Goal: Task Accomplishment & Management: Manage account settings

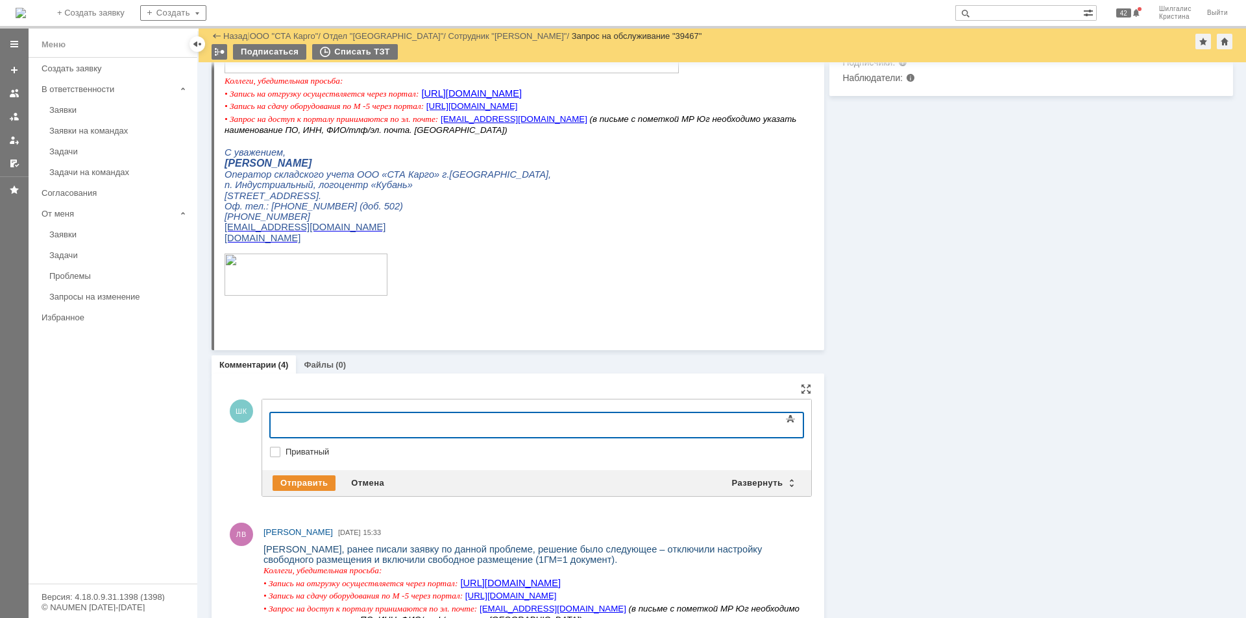
click at [432, 426] on div at bounding box center [376, 424] width 184 height 10
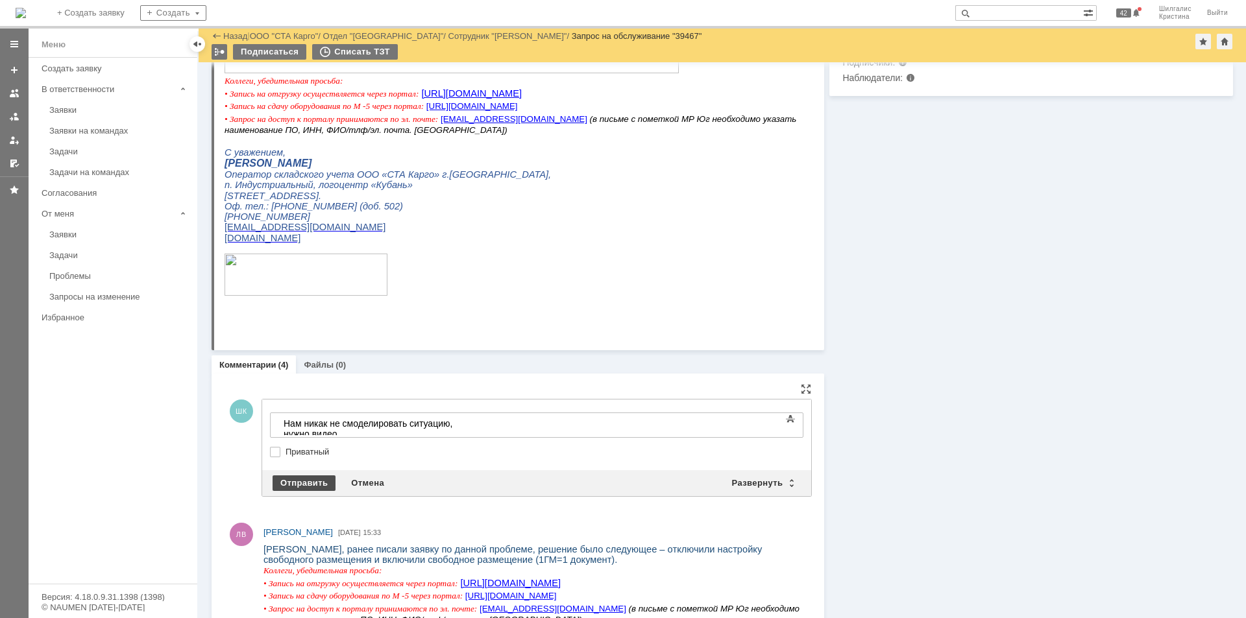
click at [297, 480] on div "Отправить" at bounding box center [304, 484] width 63 height 16
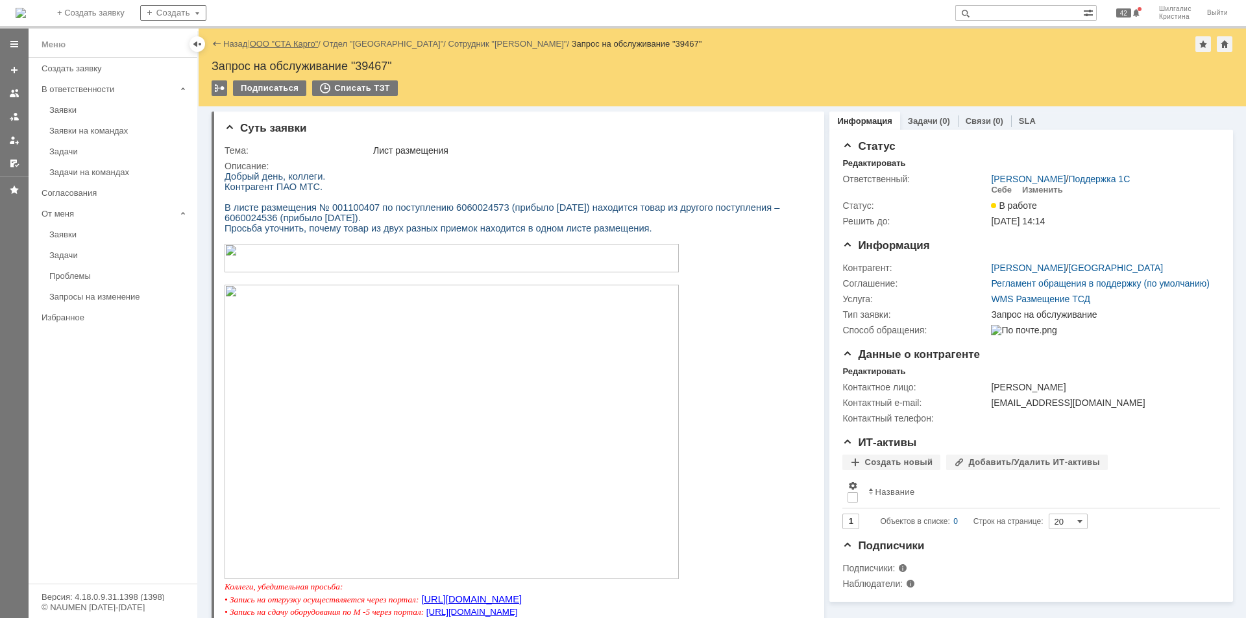
click at [289, 41] on link "ООО "СТА Карго"" at bounding box center [284, 44] width 69 height 10
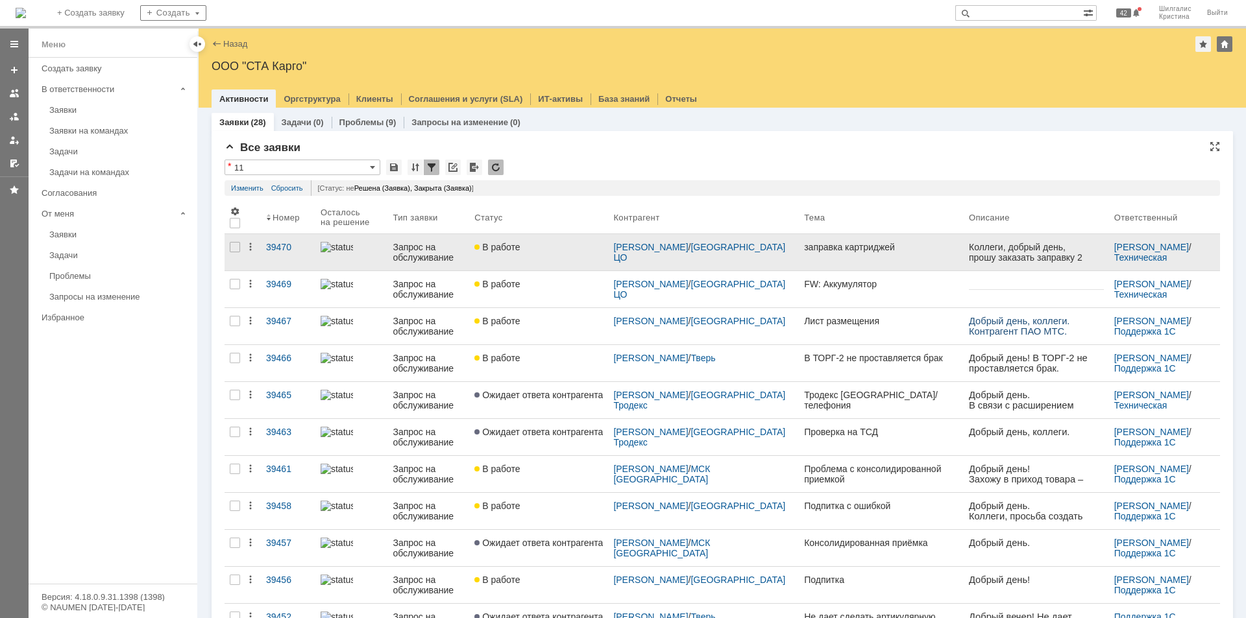
click at [520, 246] on span "В работе" at bounding box center [496, 247] width 45 height 10
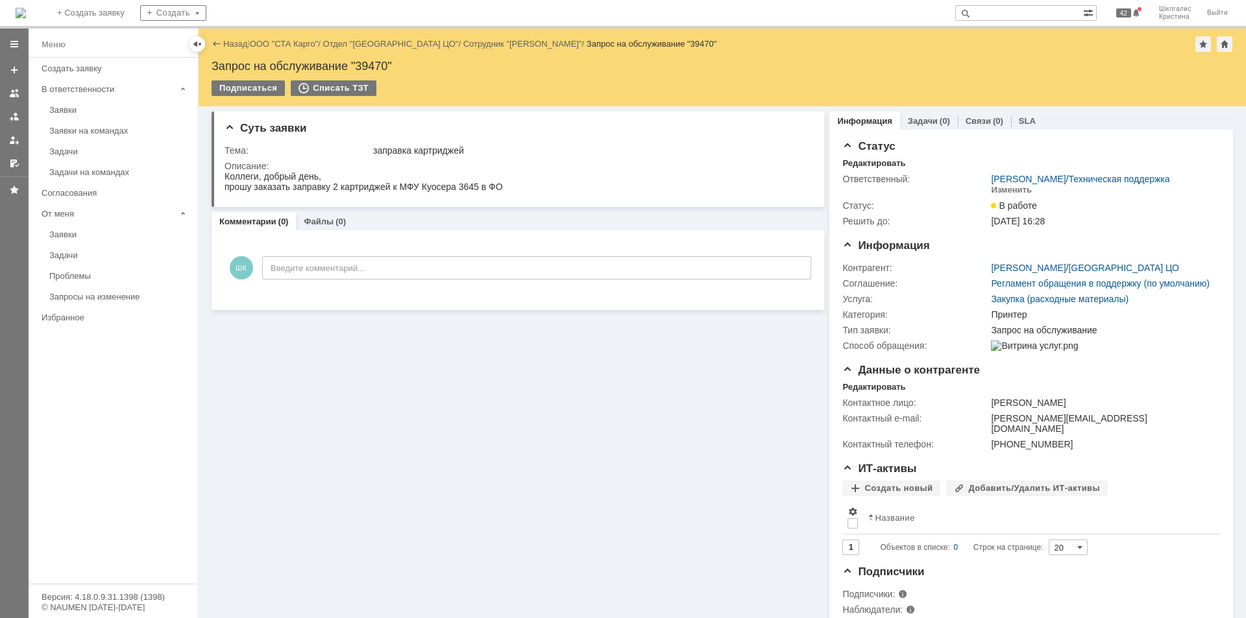
click at [270, 43] on link "ООО "СТА Карго"" at bounding box center [284, 44] width 69 height 10
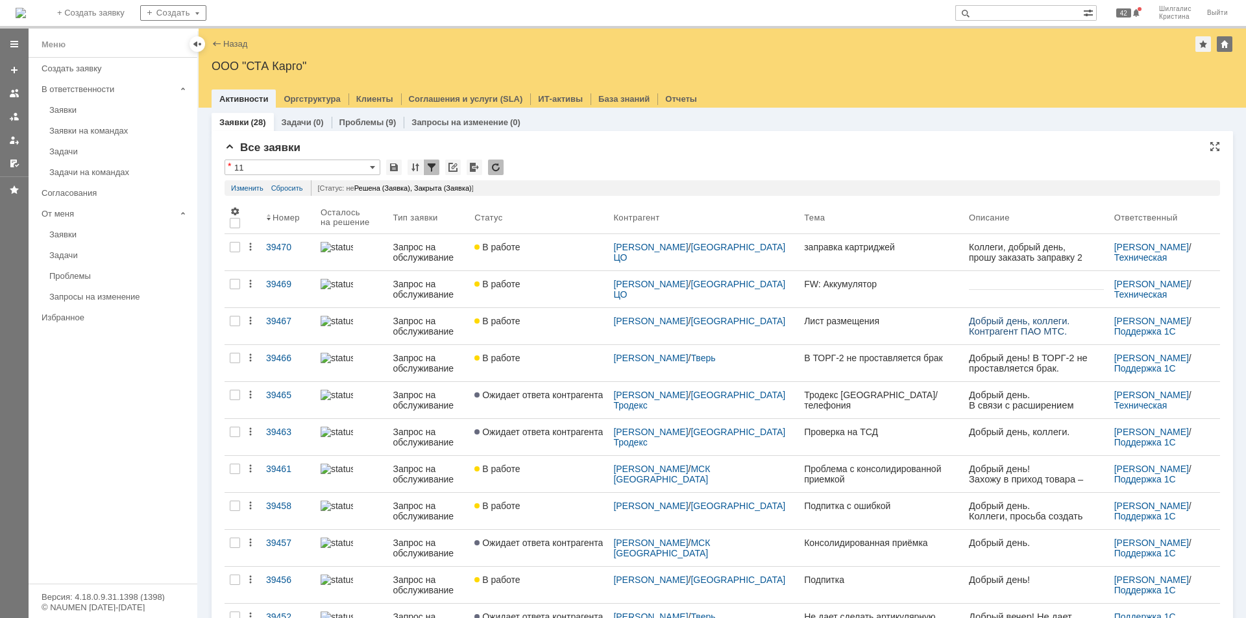
click at [560, 171] on div "* 11" at bounding box center [722, 168] width 995 height 17
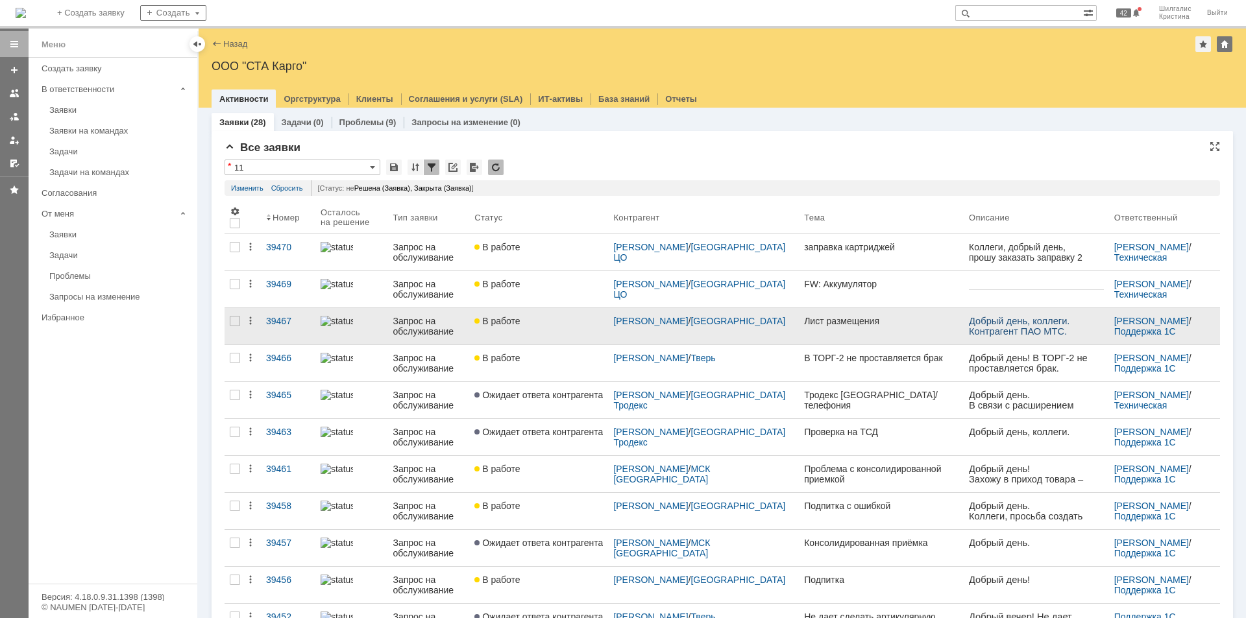
click at [572, 324] on div "В работе" at bounding box center [538, 321] width 128 height 10
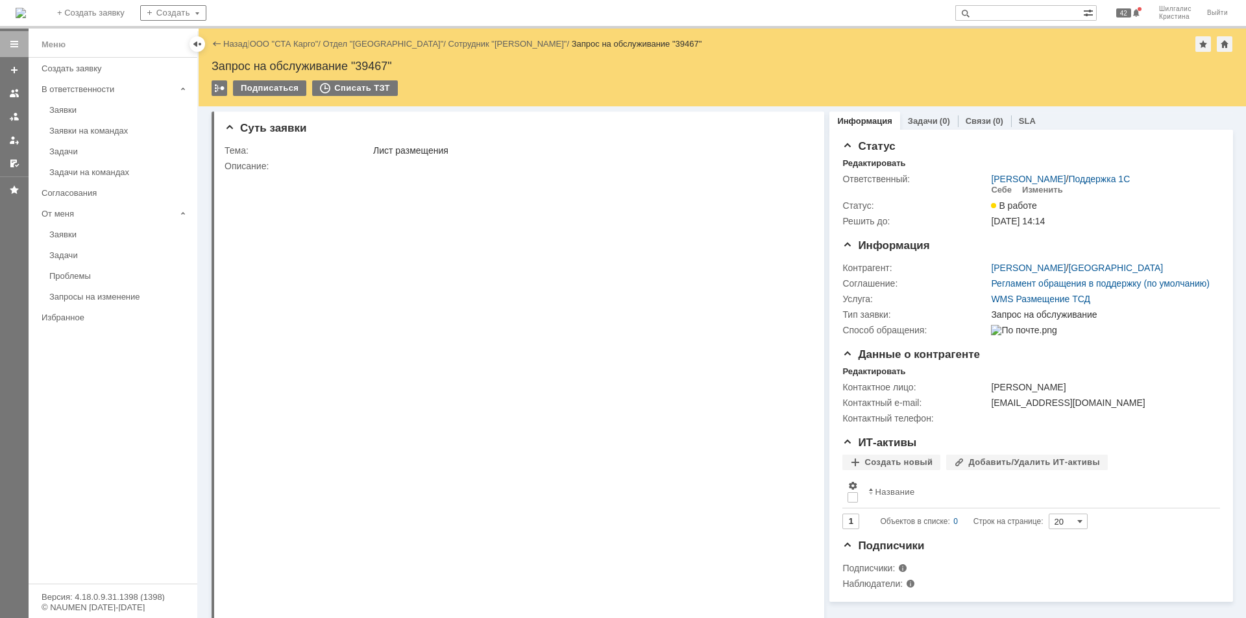
scroll to position [8, 0]
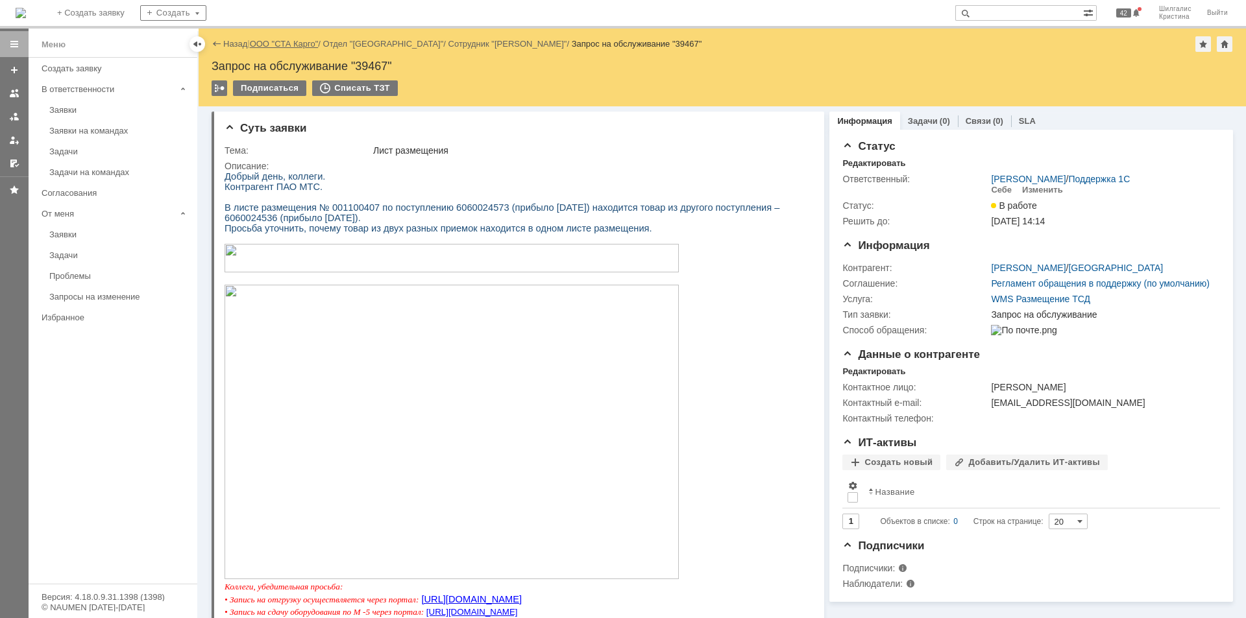
click at [273, 40] on link "ООО "СТА Карго"" at bounding box center [284, 44] width 69 height 10
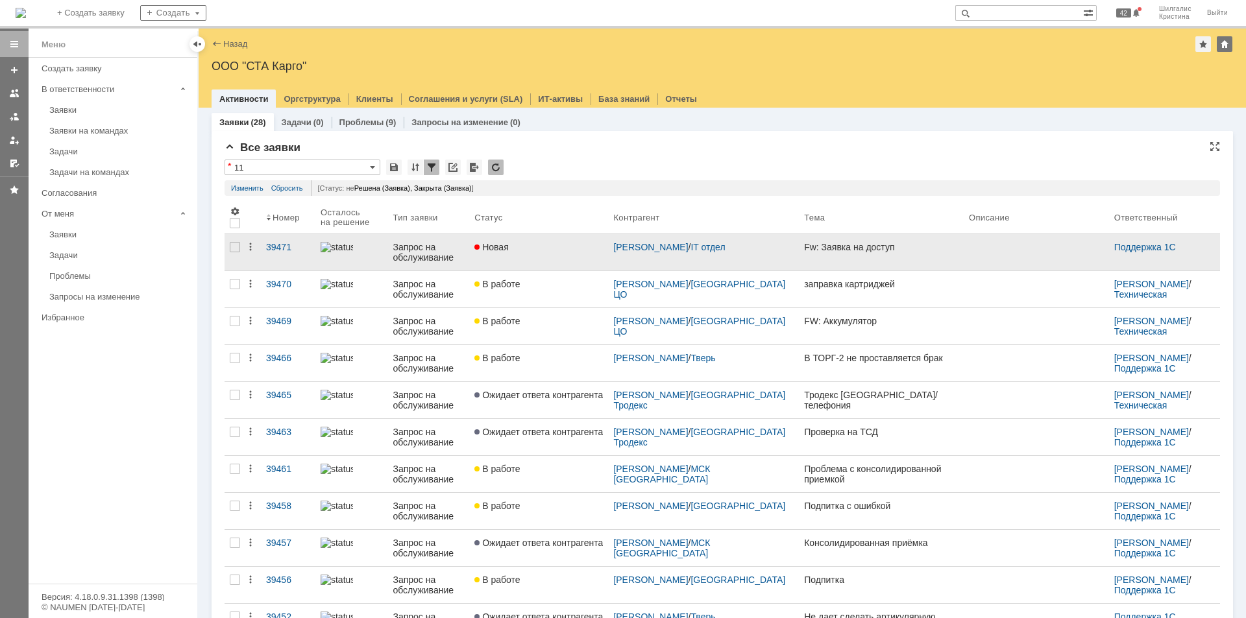
click at [557, 256] on link "Новая" at bounding box center [538, 252] width 139 height 36
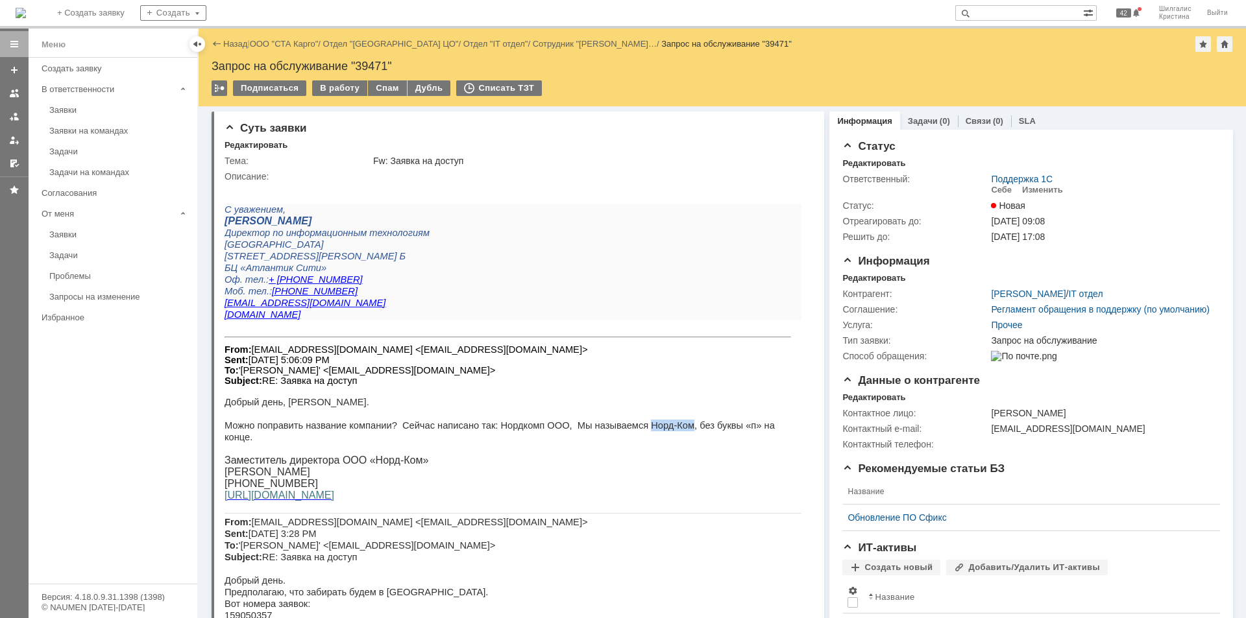
drag, startPoint x: 692, startPoint y: 427, endPoint x: 653, endPoint y: 430, distance: 39.7
click at [653, 430] on span "Можно поправить название компании? Сейчас написано так: Нордкомп ООО, Мы называ…" at bounding box center [500, 431] width 550 height 22
copy span "Норд-Ком"
click at [339, 87] on div "В работу" at bounding box center [339, 88] width 55 height 16
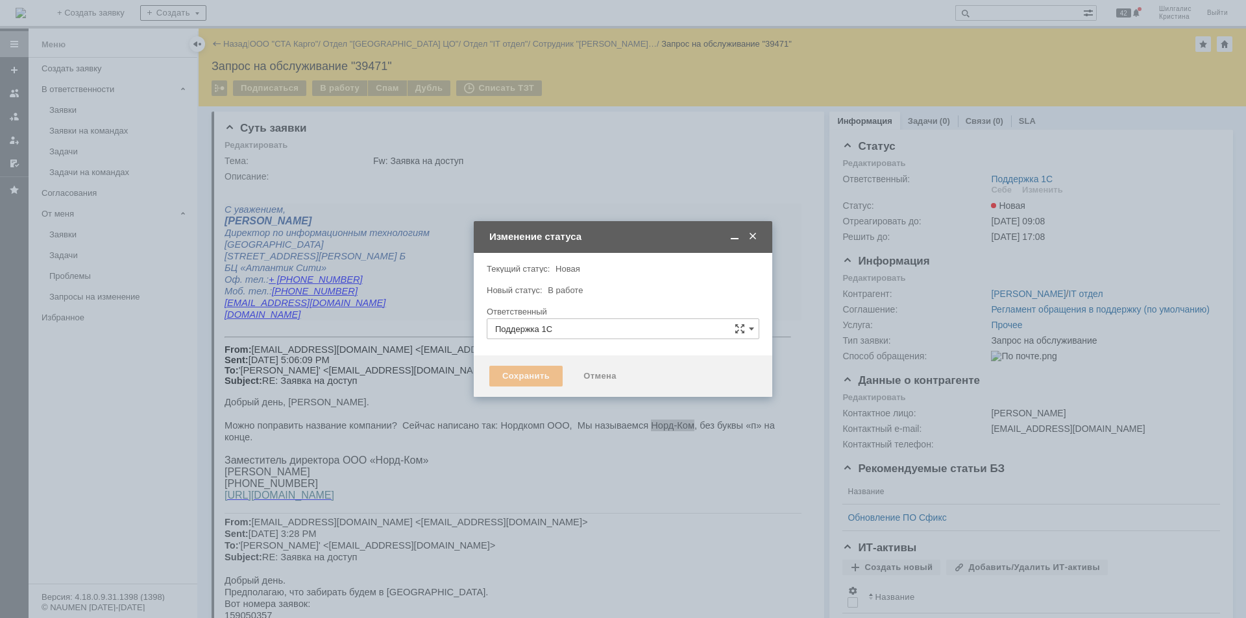
type input "[PERSON_NAME]"
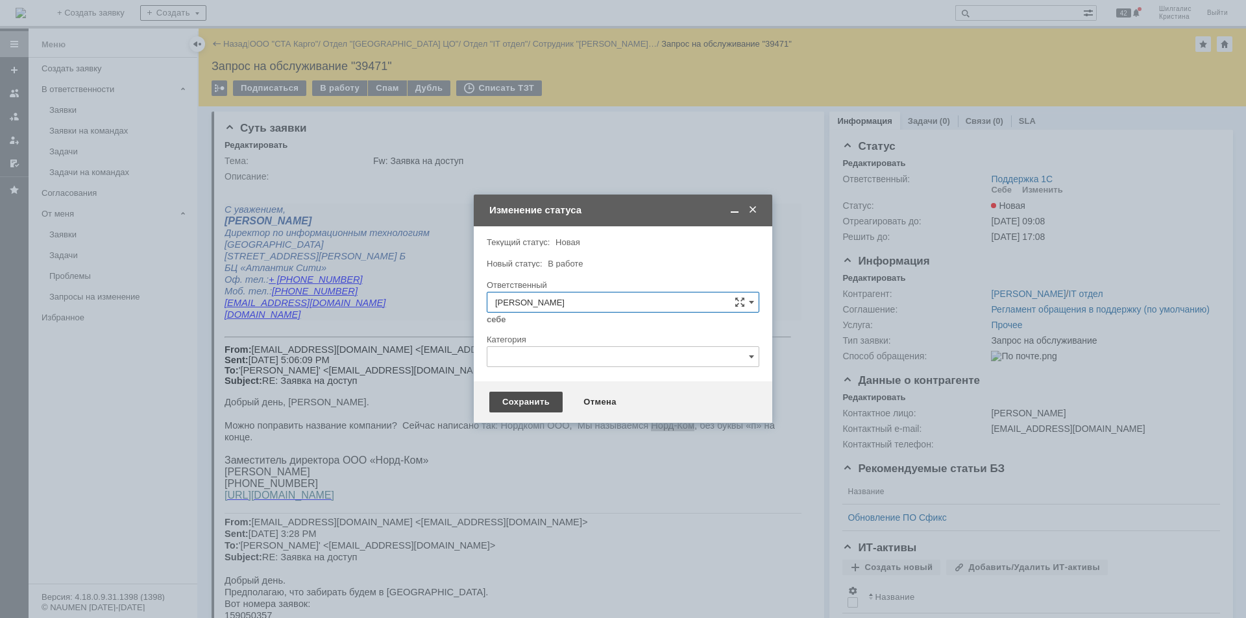
click at [518, 398] on div "Сохранить" at bounding box center [525, 402] width 73 height 21
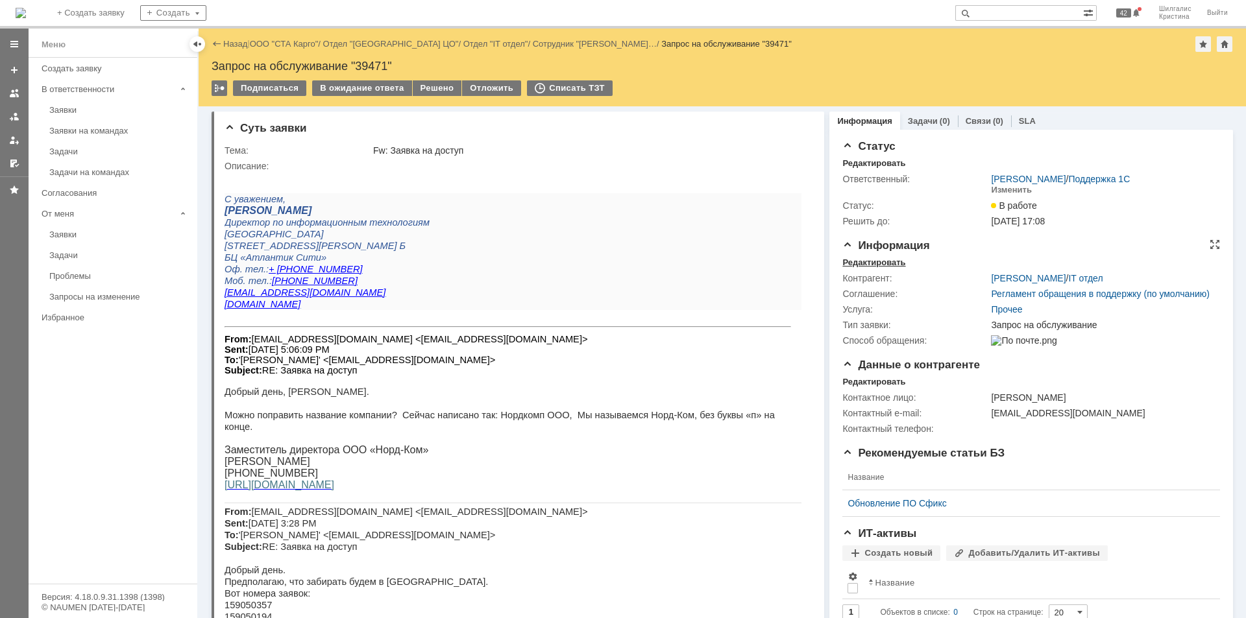
click at [878, 262] on div "Редактировать" at bounding box center [873, 263] width 63 height 10
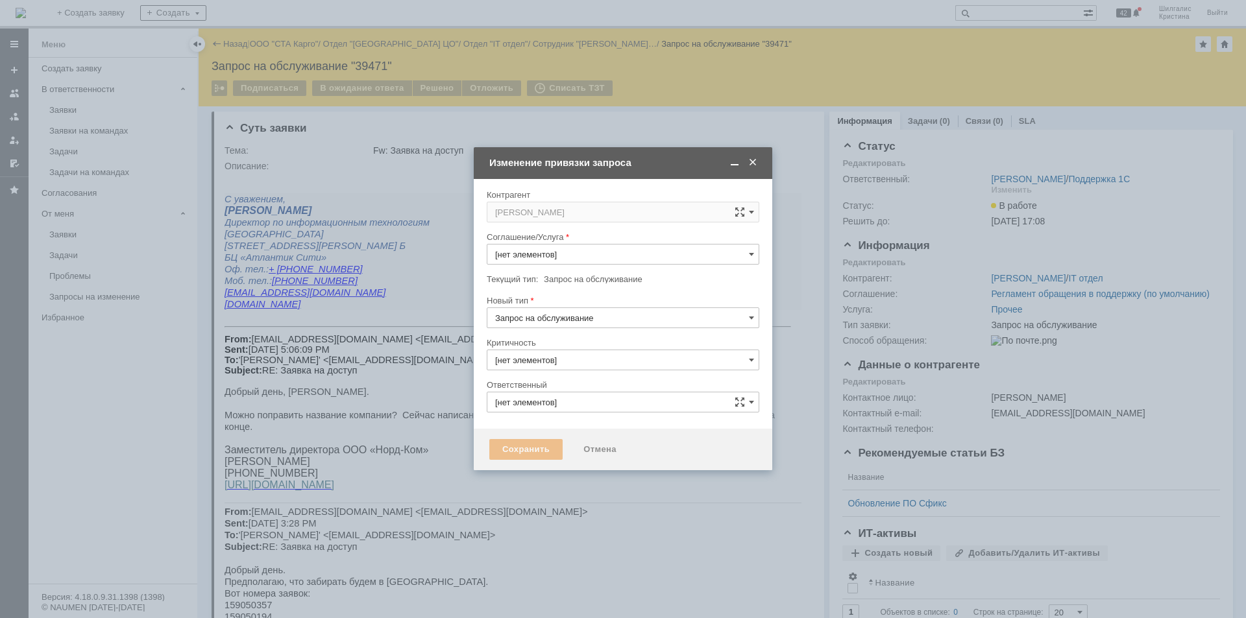
type input "Прочее"
type input "3. Низкая"
type input "[не указано]"
type input "[PERSON_NAME]"
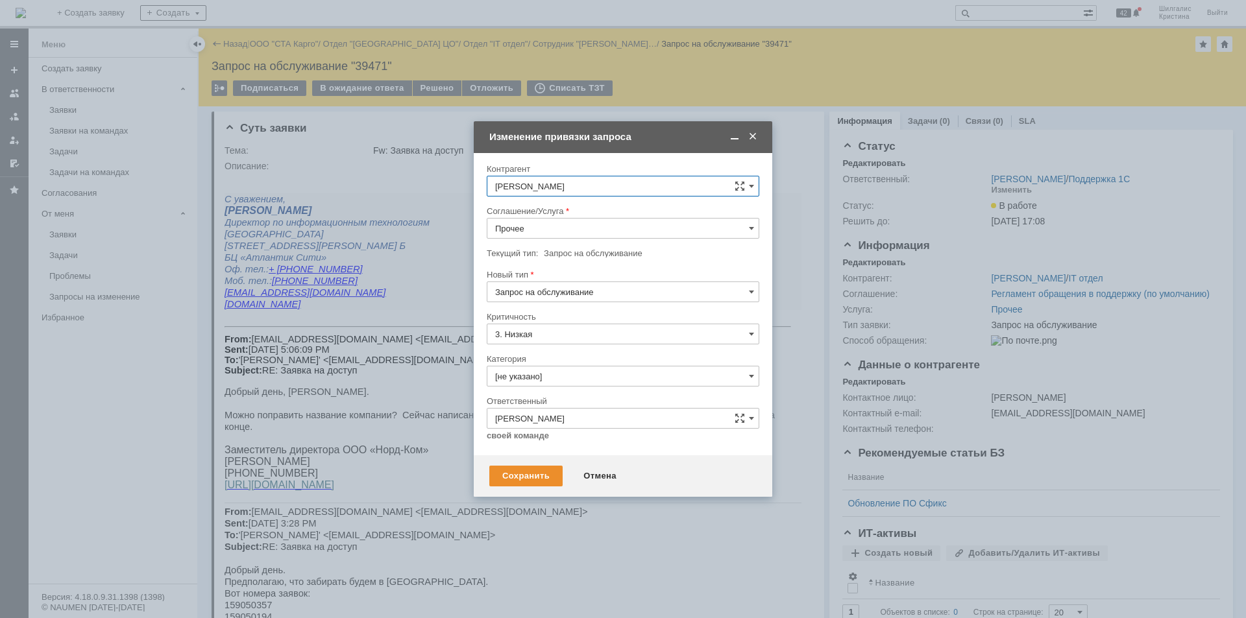
click at [520, 223] on input "Прочее" at bounding box center [623, 228] width 273 height 21
click at [544, 343] on span "WMS Прочее" at bounding box center [623, 342] width 256 height 10
type input "WMS Прочее"
click at [553, 378] on input "[не указано]" at bounding box center [623, 376] width 273 height 21
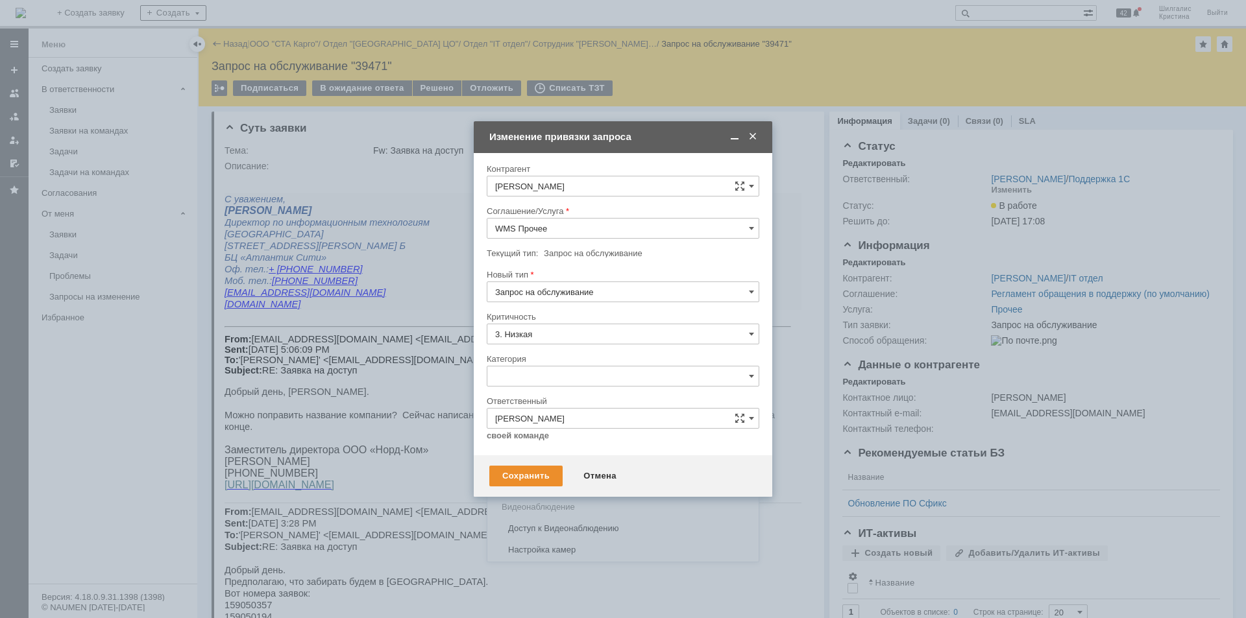
click at [537, 445] on span "Изменение" at bounding box center [623, 443] width 256 height 10
type input "Изменение"
click at [522, 472] on div "Сохранить" at bounding box center [525, 476] width 73 height 21
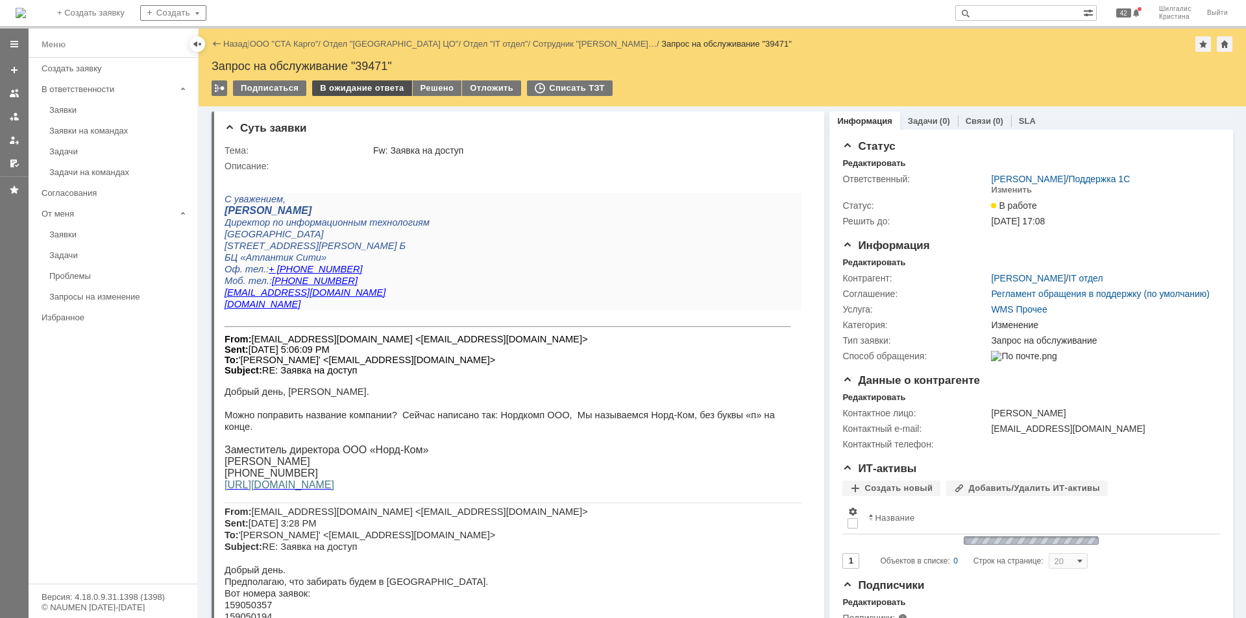
scroll to position [0, 0]
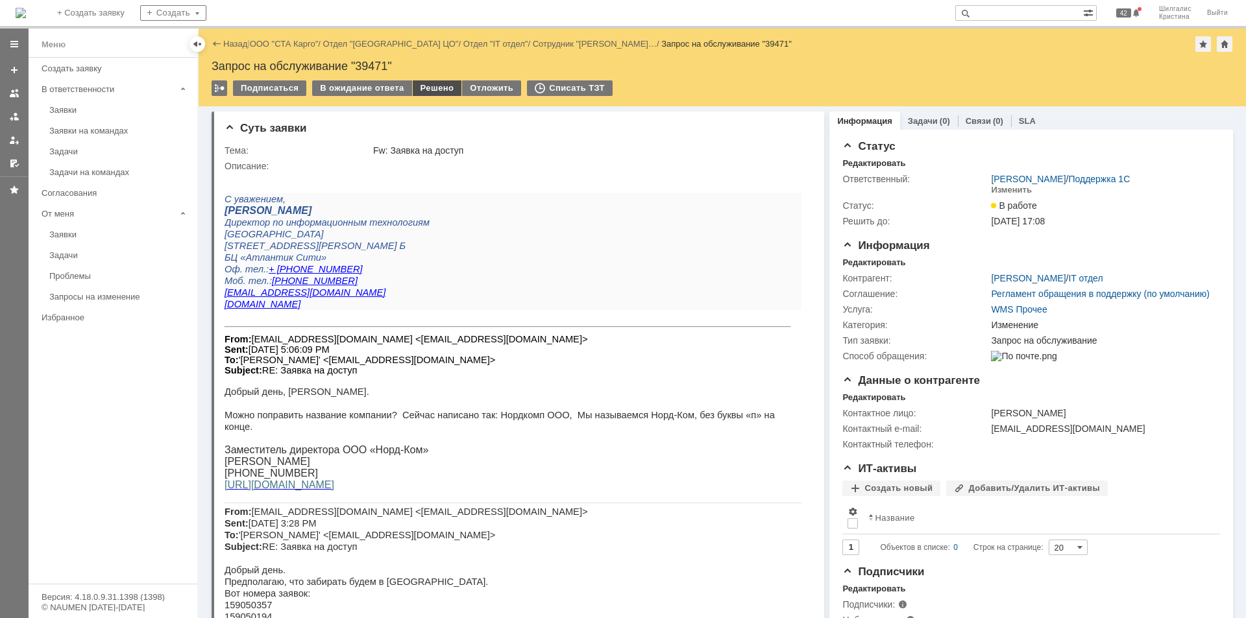
click at [434, 87] on div "Решено" at bounding box center [437, 88] width 49 height 16
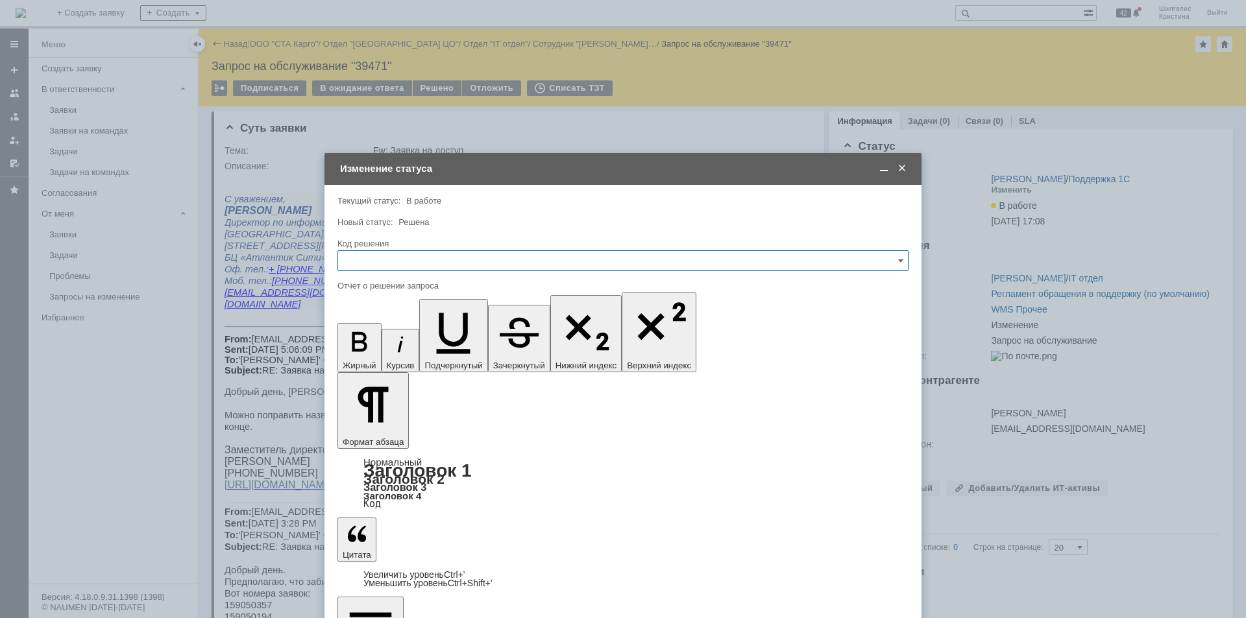
drag, startPoint x: 424, startPoint y: 254, endPoint x: 422, endPoint y: 269, distance: 14.5
click at [424, 255] on input "text" at bounding box center [622, 260] width 571 height 21
click at [380, 430] on span "Решено" at bounding box center [623, 435] width 554 height 10
type input "Решено"
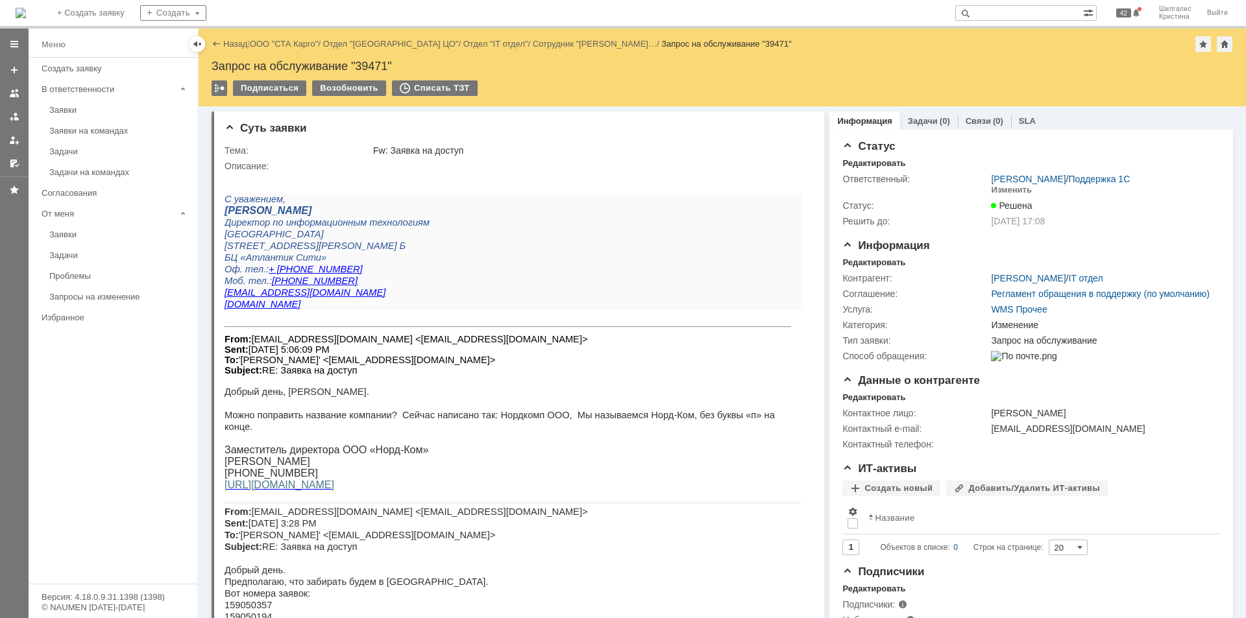
click at [285, 45] on link "ООО "СТА Карго"" at bounding box center [284, 44] width 69 height 10
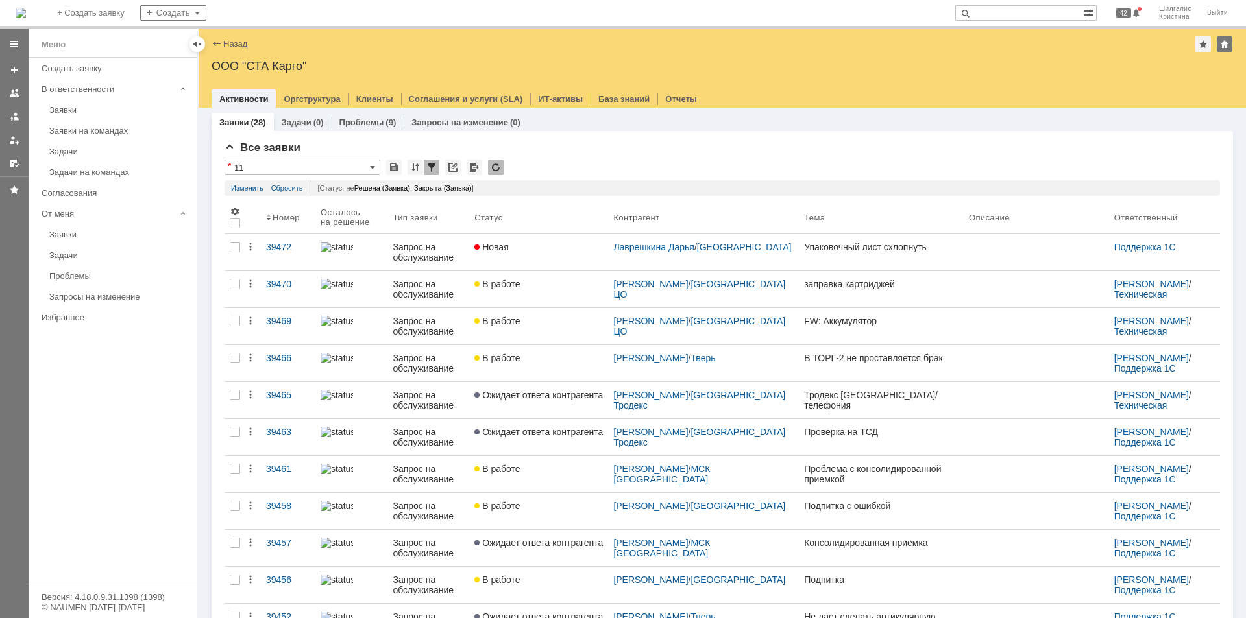
click at [799, 254] on link "Упаковочный лист схлопнуть" at bounding box center [881, 252] width 165 height 36
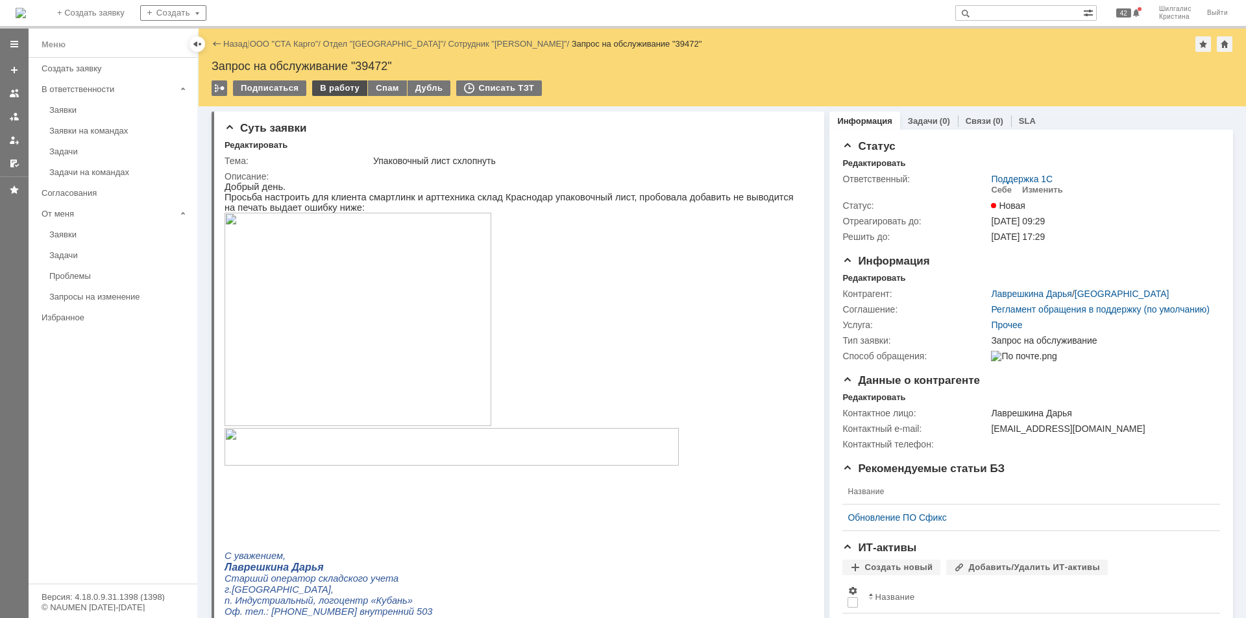
click at [343, 91] on div "В работу" at bounding box center [339, 88] width 55 height 16
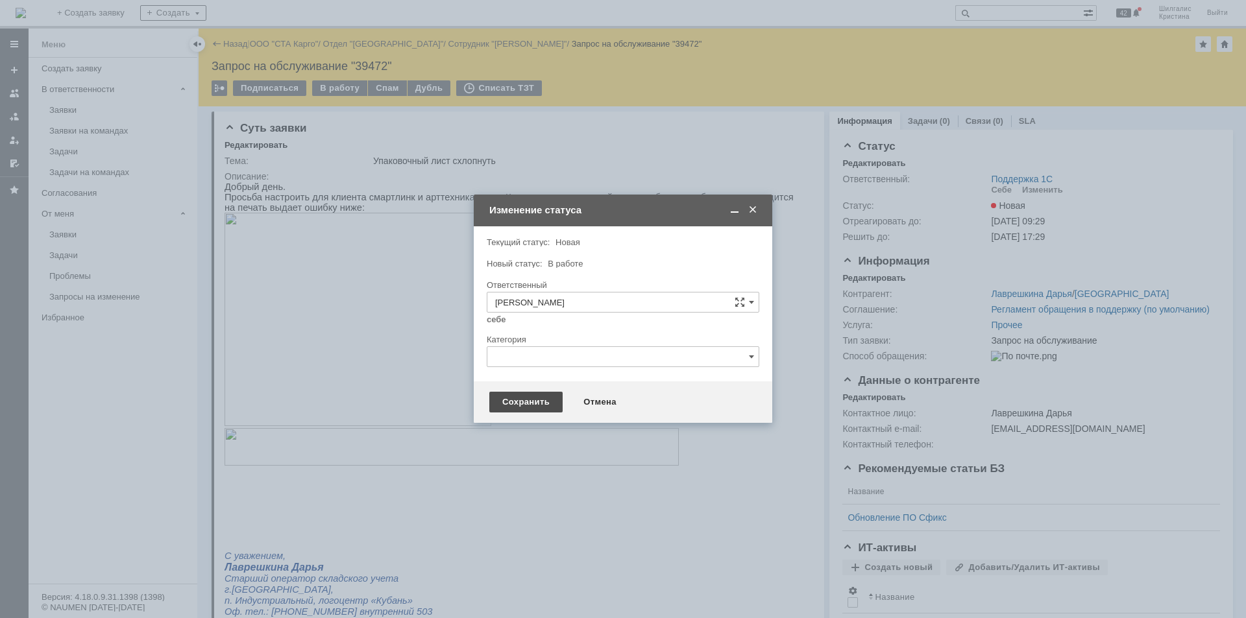
click at [520, 402] on div "Сохранить" at bounding box center [525, 402] width 73 height 21
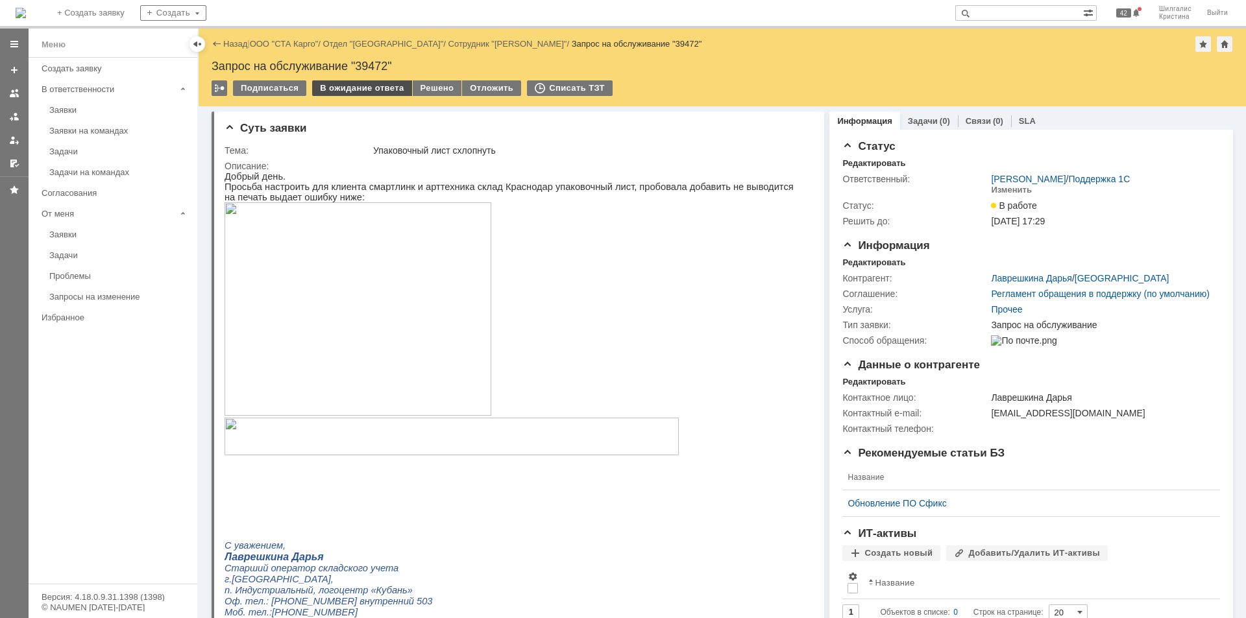
click at [369, 95] on div "В ожидание ответа" at bounding box center [361, 88] width 99 height 16
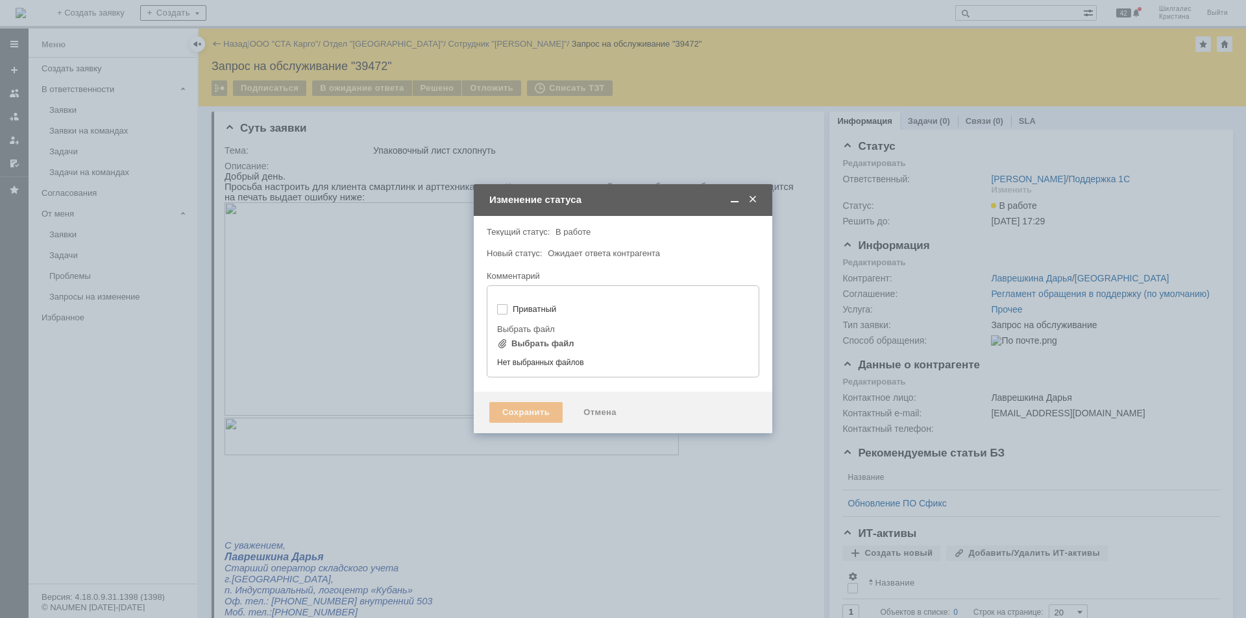
type input "[не указано]"
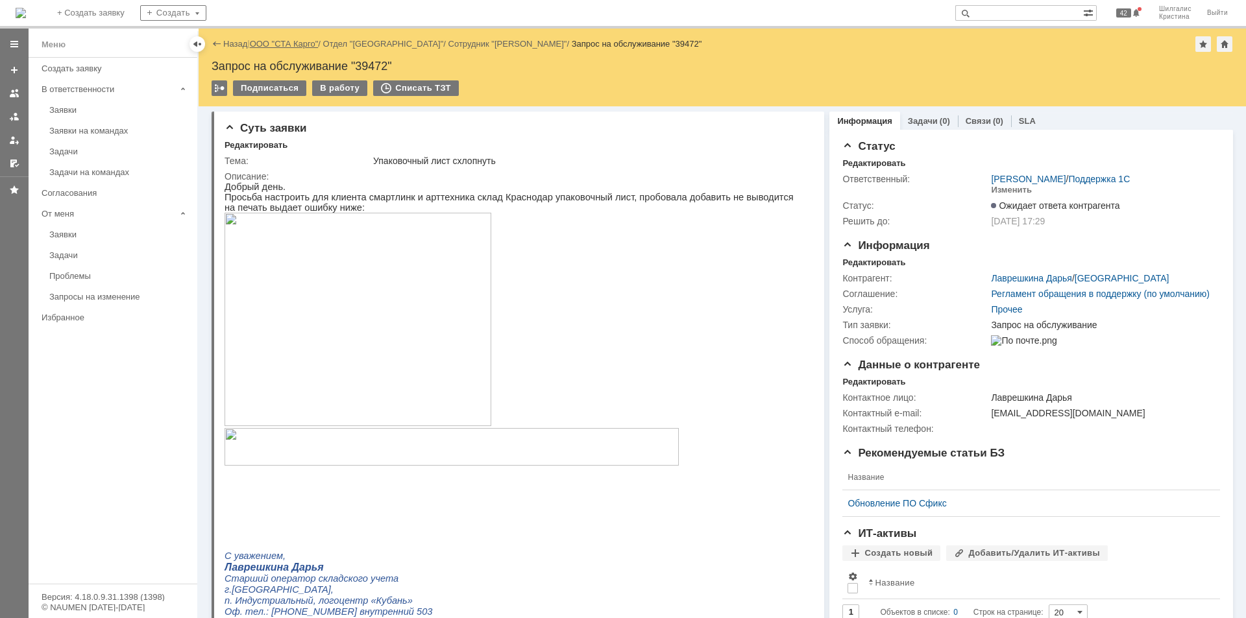
click at [297, 41] on link "ООО "СТА Карго"" at bounding box center [284, 44] width 69 height 10
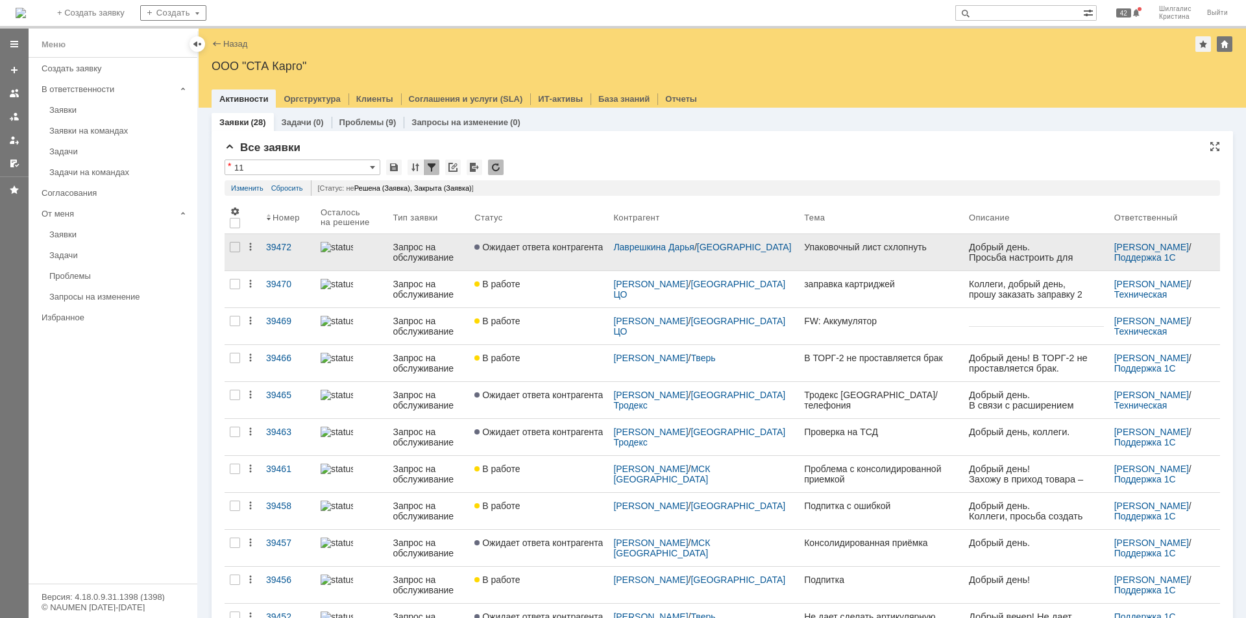
click at [560, 257] on link "Ожидает ответа контрагента" at bounding box center [538, 252] width 139 height 36
